Goal: Check status: Check status

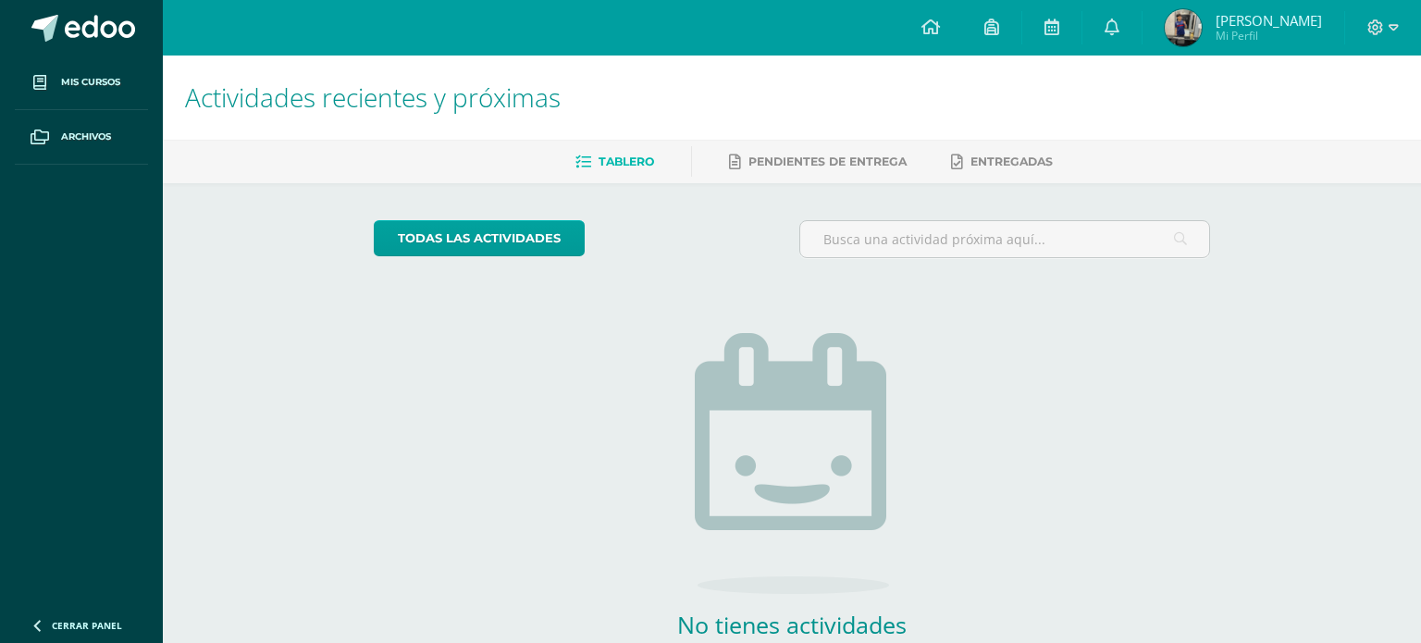
click at [1193, 13] on span "Daniel Estuardo Mi Perfil" at bounding box center [1243, 27] width 165 height 37
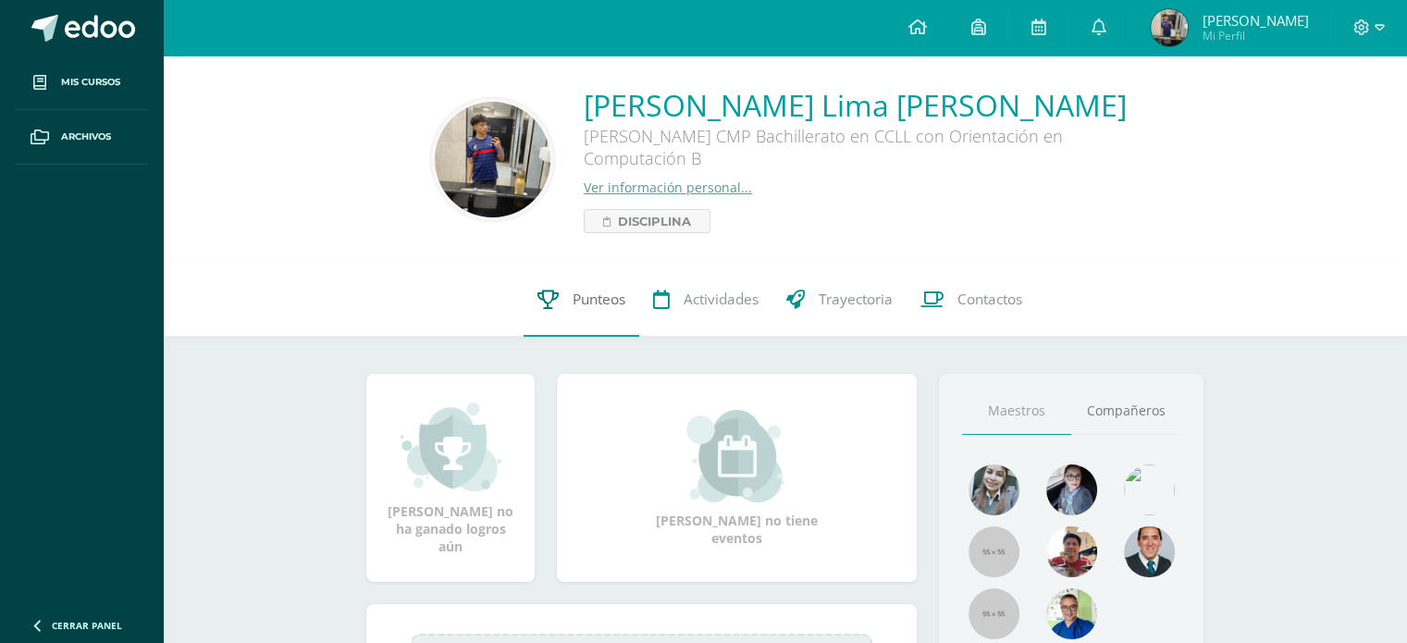
click at [573, 303] on span "Punteos" at bounding box center [599, 299] width 53 height 19
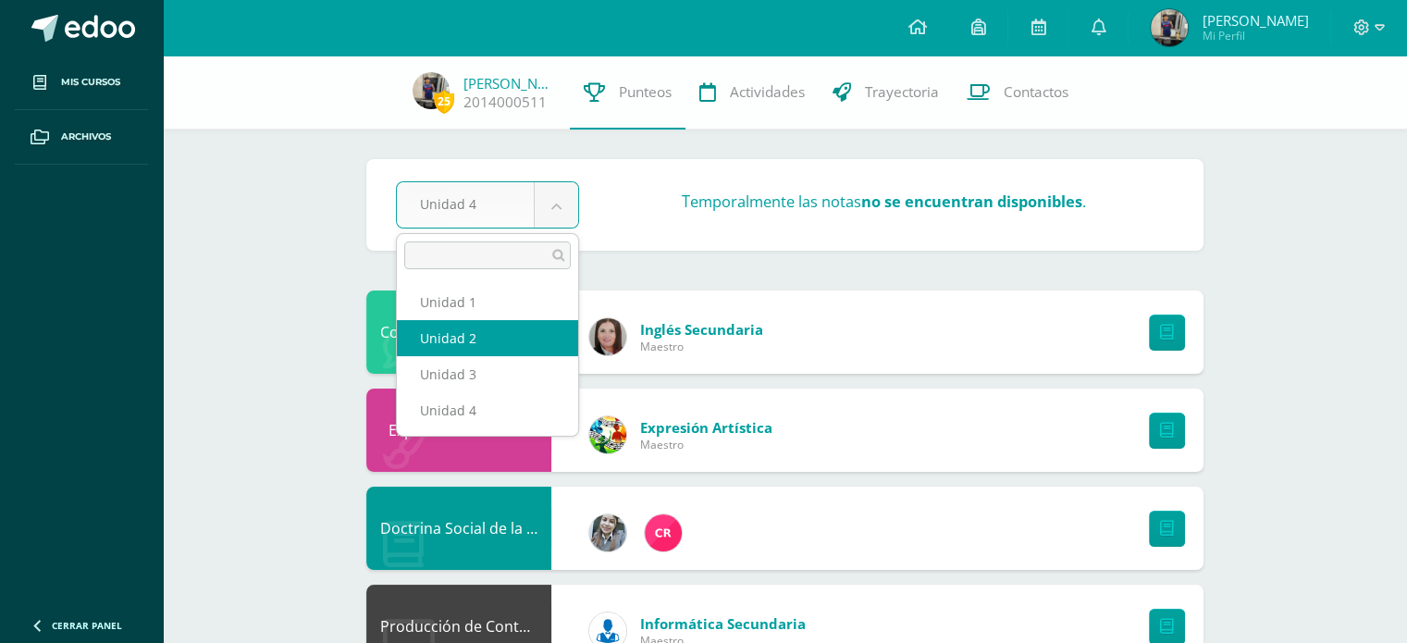
select select "Unidad 2"
